Goal: Complete application form: Complete application form

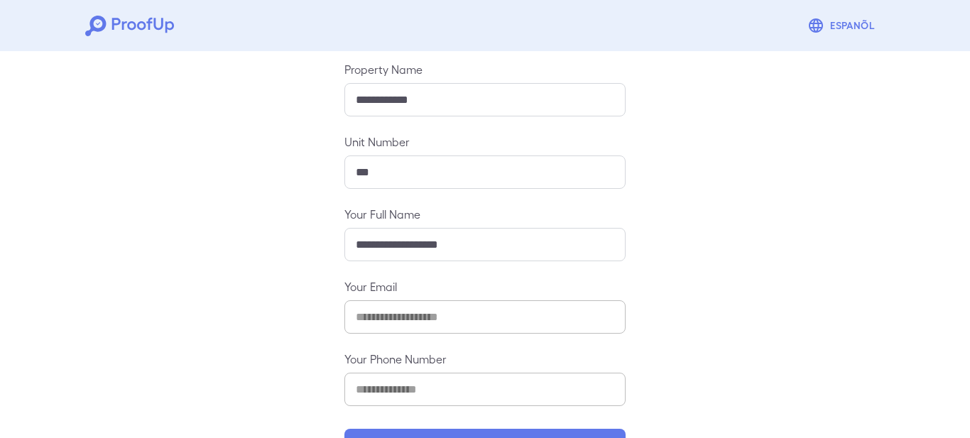
scroll to position [205, 0]
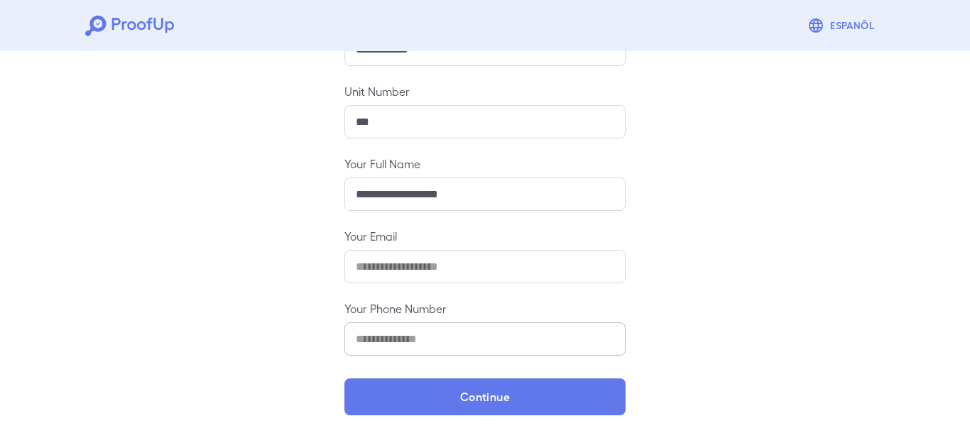
click at [364, 268] on input "**********" at bounding box center [484, 266] width 281 height 33
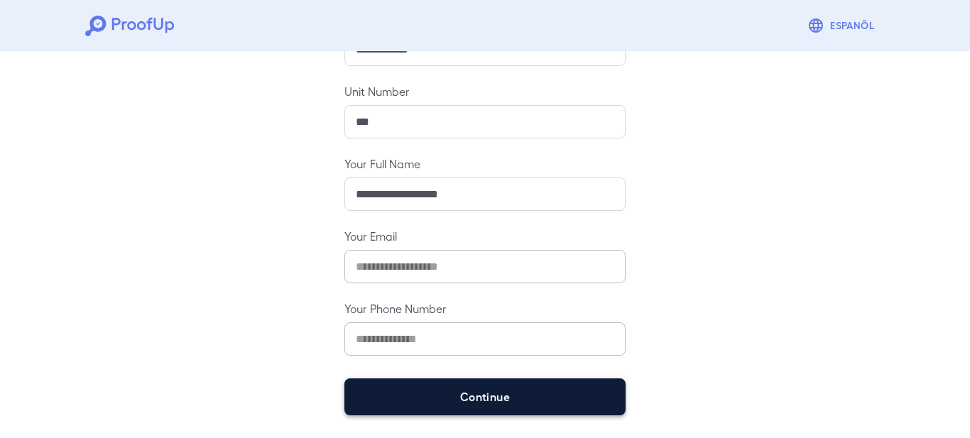
click at [459, 408] on button "Continue" at bounding box center [484, 397] width 281 height 37
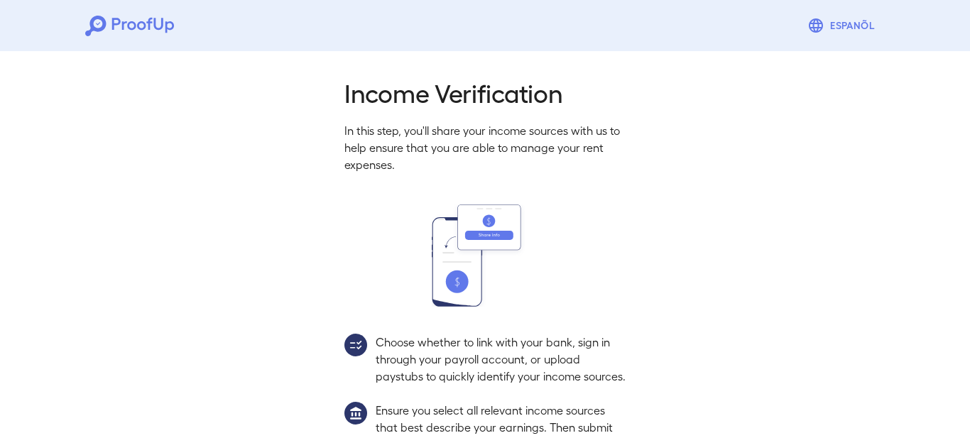
scroll to position [185, 0]
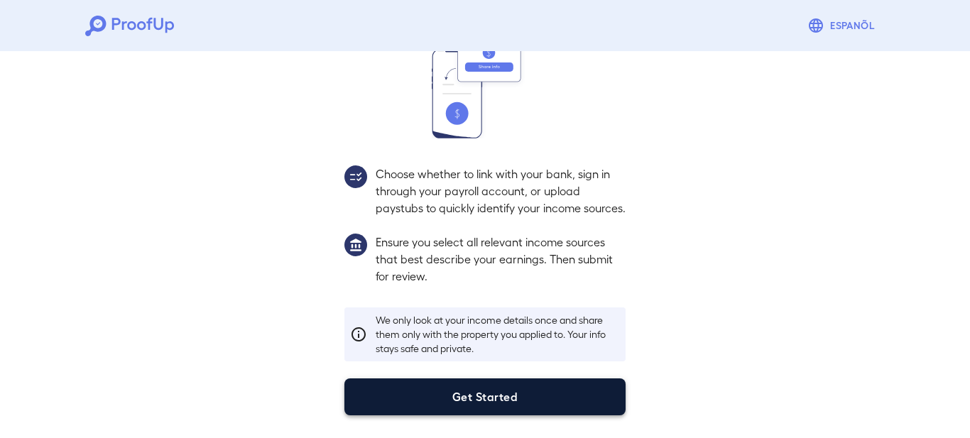
click at [447, 396] on button "Get Started" at bounding box center [484, 397] width 281 height 37
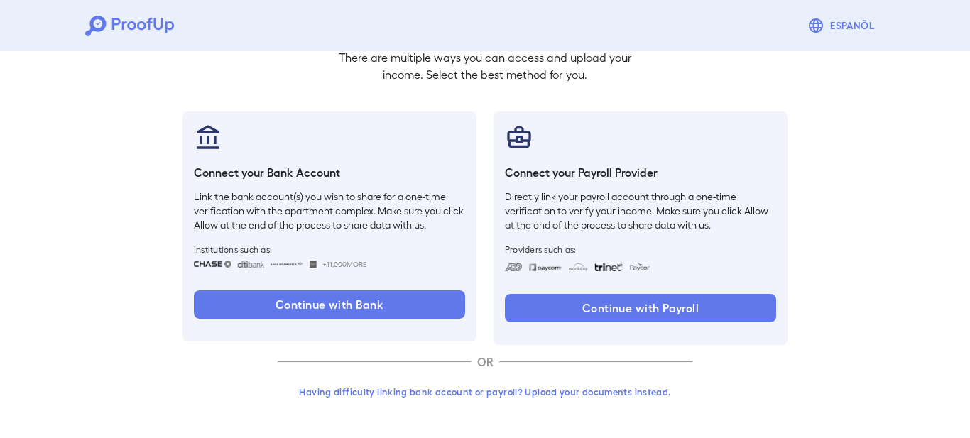
scroll to position [104, 0]
click at [493, 397] on button "Having difficulty linking bank account or payroll? Upload your documents instea…" at bounding box center [485, 392] width 415 height 26
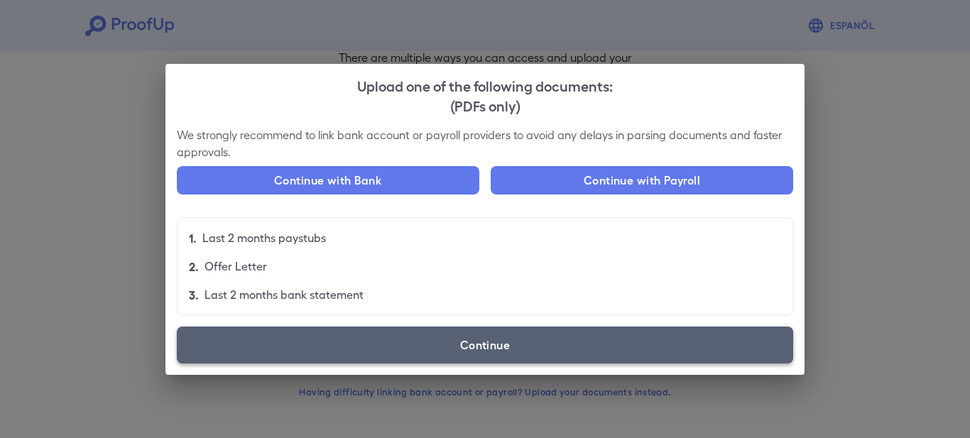
click at [472, 341] on label "Continue" at bounding box center [485, 345] width 616 height 37
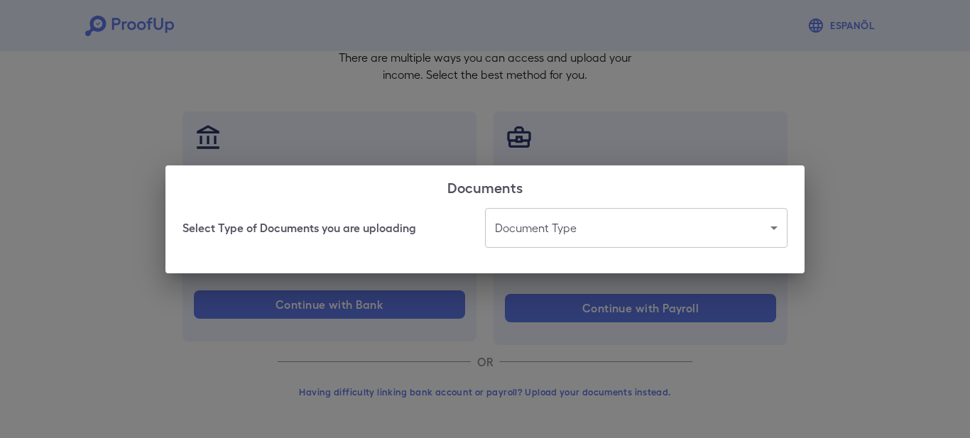
click at [594, 237] on body "Espanõl Go back How Would You Like to Verify Your Income? There are multiple wa…" at bounding box center [485, 167] width 970 height 543
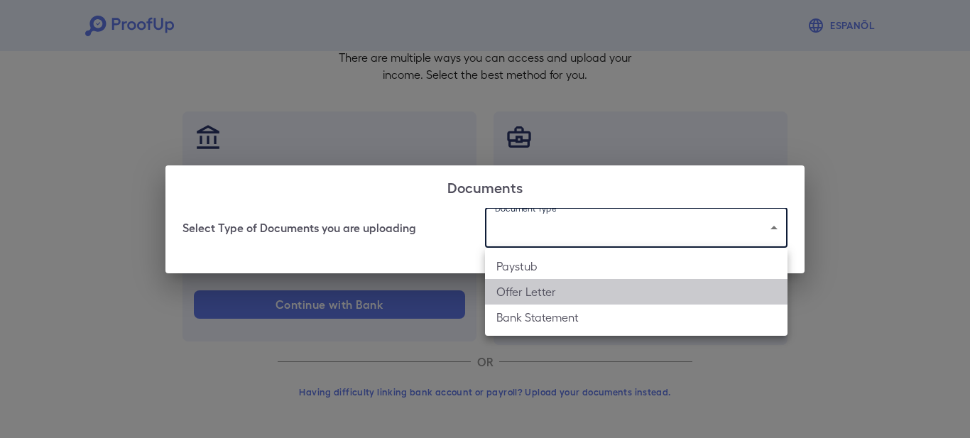
click at [591, 293] on li "Offer Letter" at bounding box center [636, 292] width 303 height 26
type input "**********"
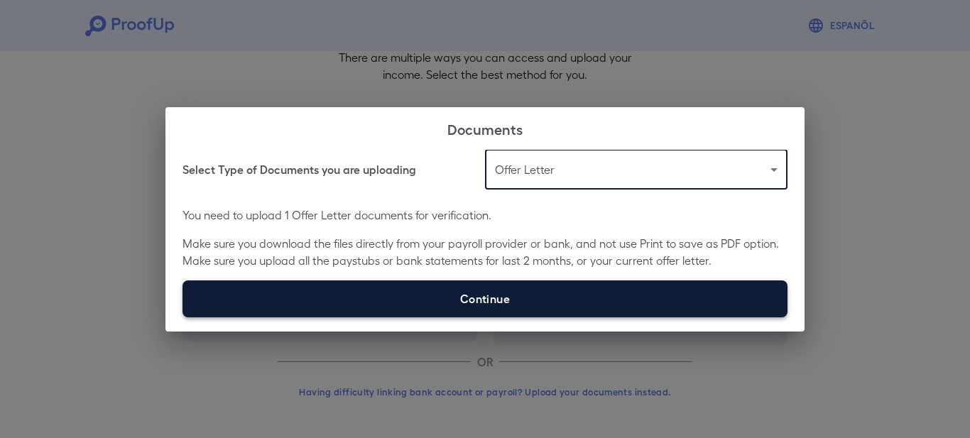
click at [569, 295] on label "Continue" at bounding box center [485, 299] width 605 height 37
click at [183, 317] on input "Continue" at bounding box center [183, 317] width 1 height 1
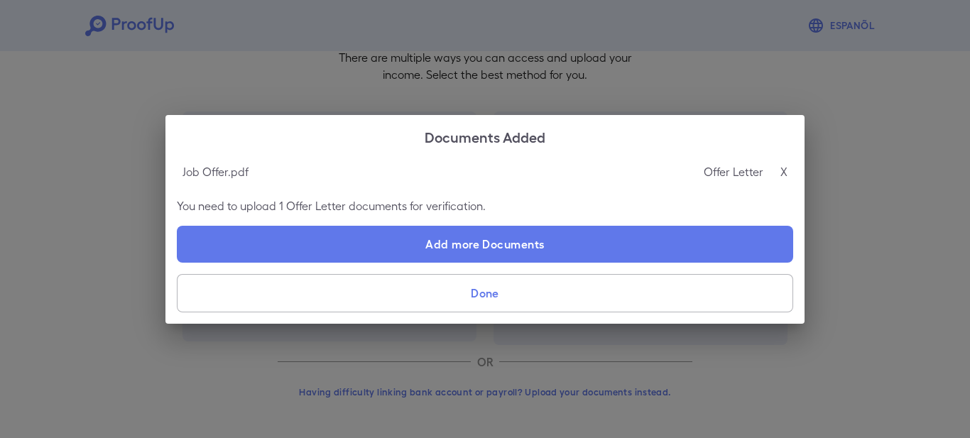
click at [667, 290] on button "Done" at bounding box center [485, 293] width 616 height 38
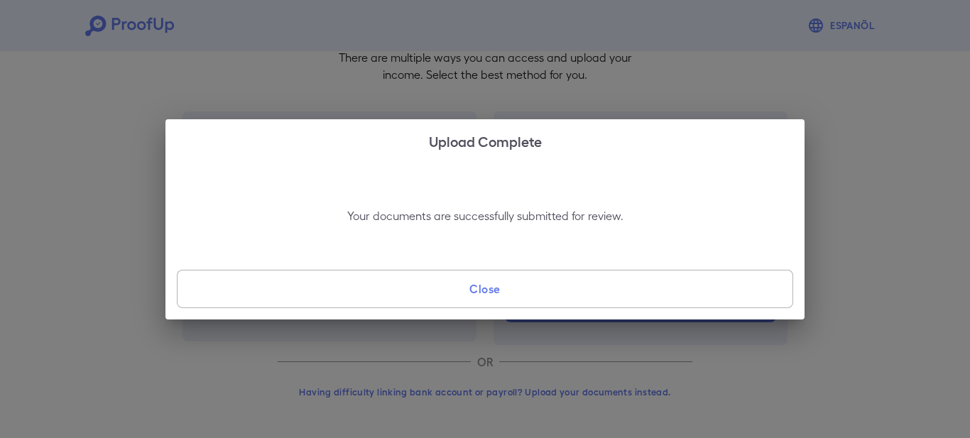
click at [643, 296] on button "Close" at bounding box center [485, 289] width 616 height 38
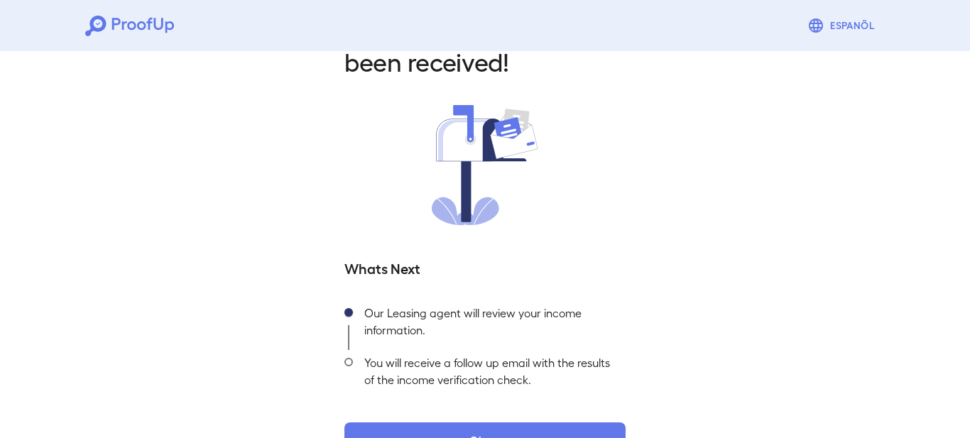
scroll to position [107, 0]
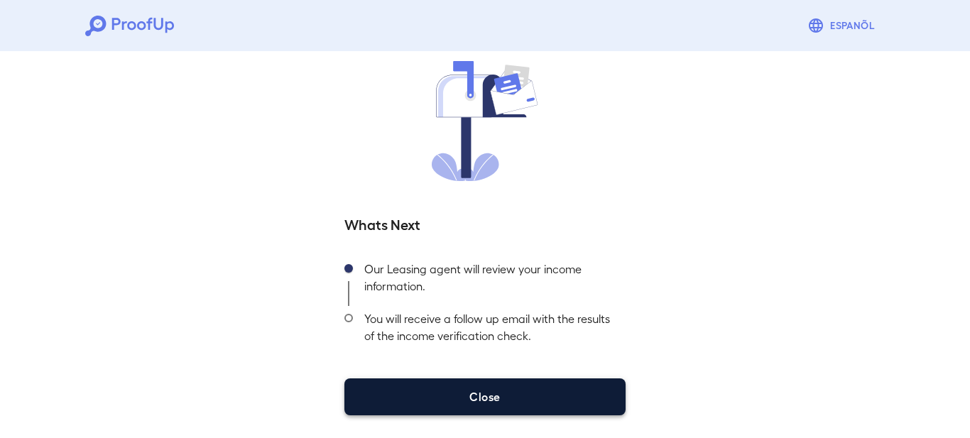
click at [477, 384] on button "Close" at bounding box center [484, 397] width 281 height 37
